Goal: Navigation & Orientation: Find specific page/section

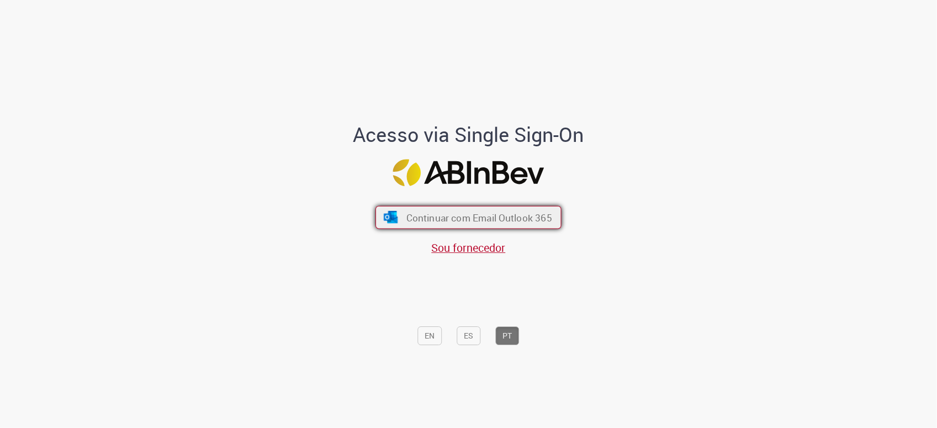
click at [468, 220] on span "Continuar com Email Outlook 365" at bounding box center [479, 217] width 146 height 13
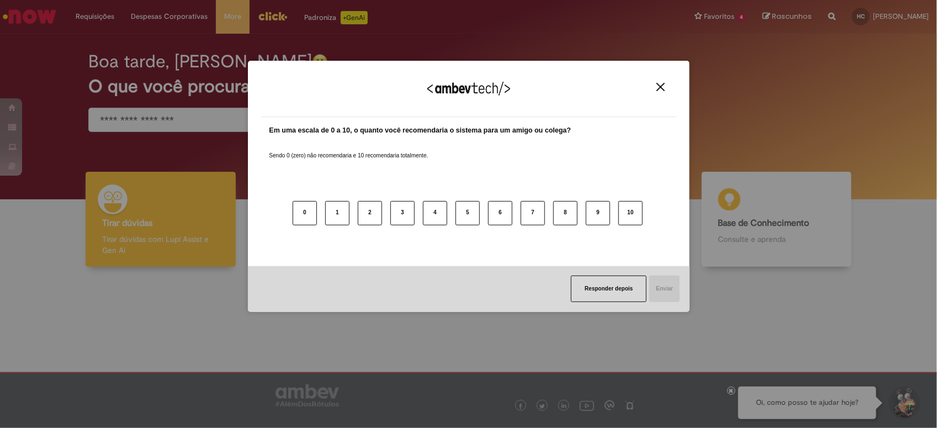
click at [657, 86] on img "Close" at bounding box center [661, 87] width 8 height 8
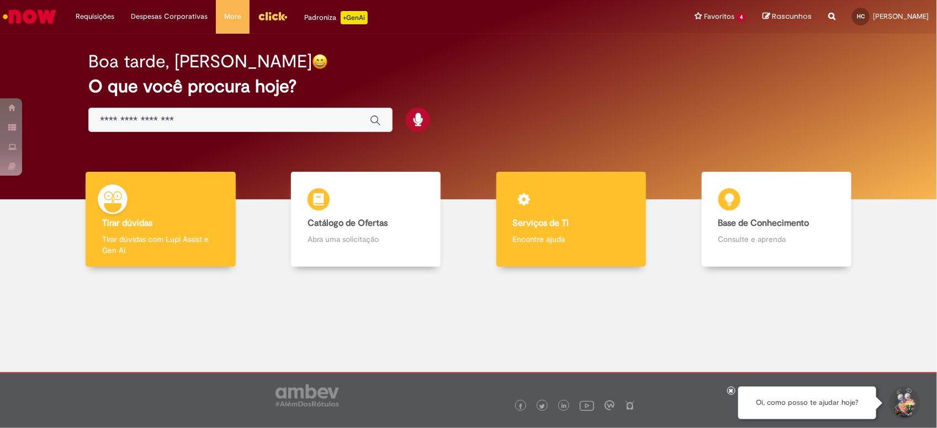
click at [510, 228] on div "Serviços de TI Serviços de TI Encontre ajuda" at bounding box center [571, 220] width 150 height 96
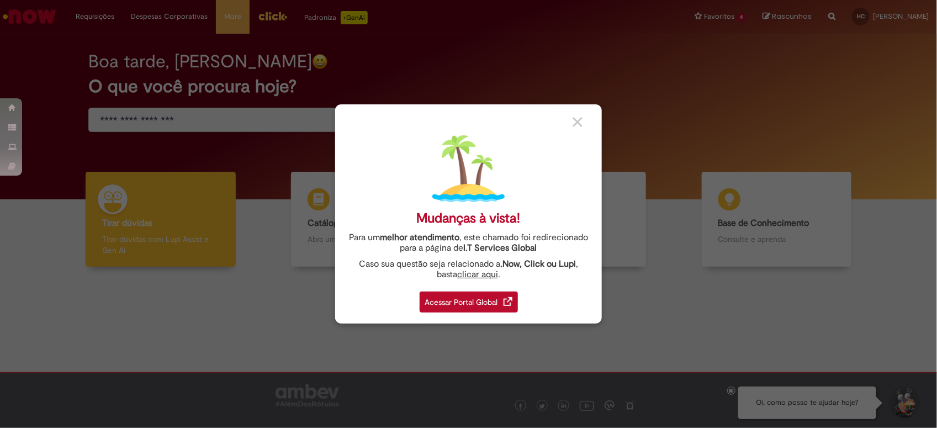
click at [504, 305] on div "Acessar Portal Global" at bounding box center [469, 302] width 98 height 21
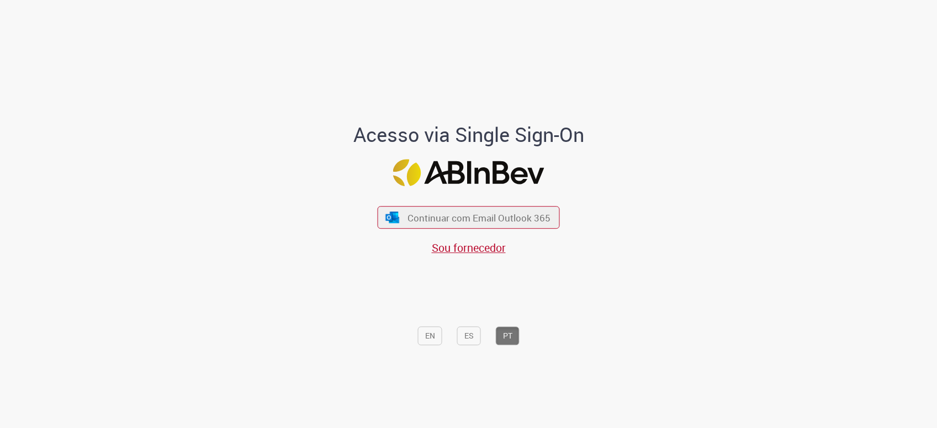
click at [456, 219] on span "Continuar com Email Outlook 365" at bounding box center [479, 217] width 143 height 13
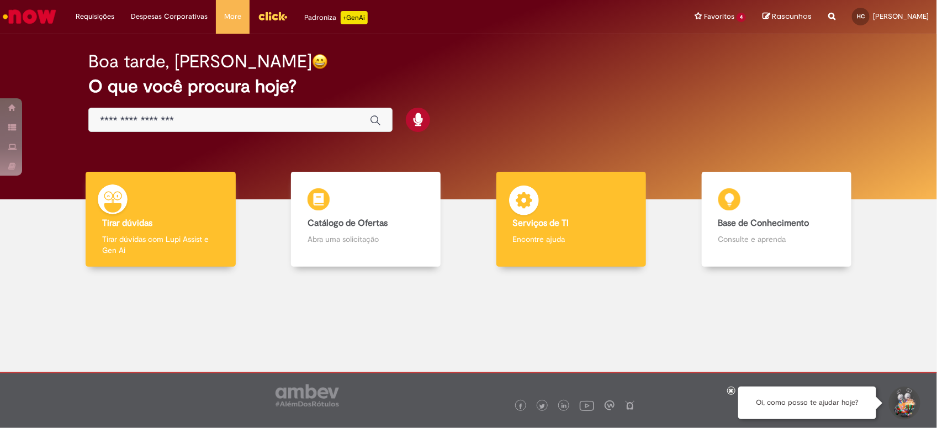
click at [607, 203] on div "Serviços de TI Serviços de TI Encontre ajuda" at bounding box center [571, 220] width 150 height 96
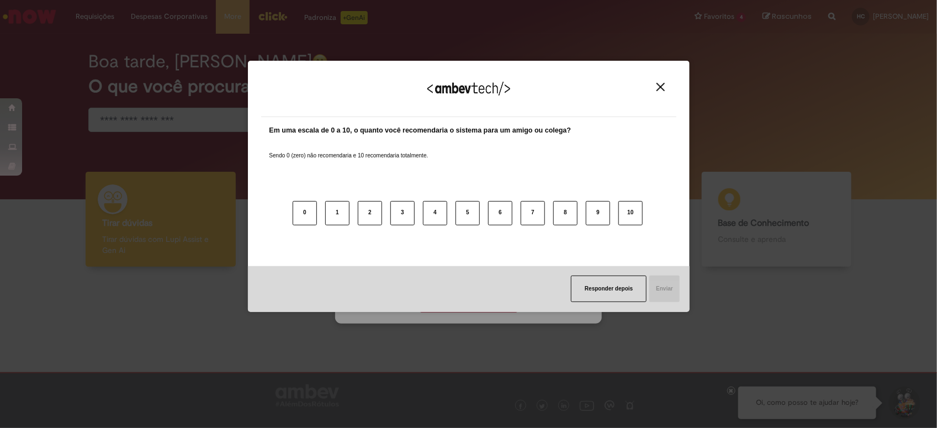
click at [661, 74] on div "Agradecemos seu feedback!" at bounding box center [468, 95] width 415 height 43
click at [661, 77] on div "Agradecemos seu feedback!" at bounding box center [468, 95] width 415 height 43
click at [661, 84] on img "Close" at bounding box center [661, 87] width 8 height 8
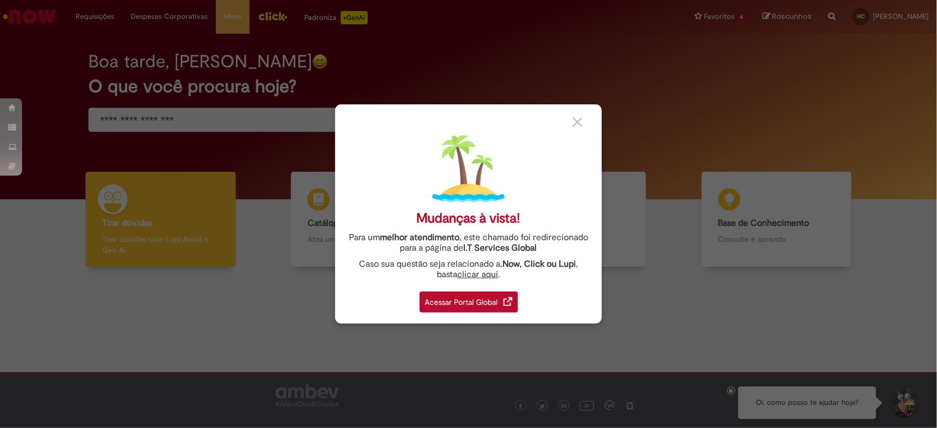
click at [480, 307] on div "Acessar Portal Global" at bounding box center [469, 302] width 98 height 21
